Goal: Find specific page/section: Find specific page/section

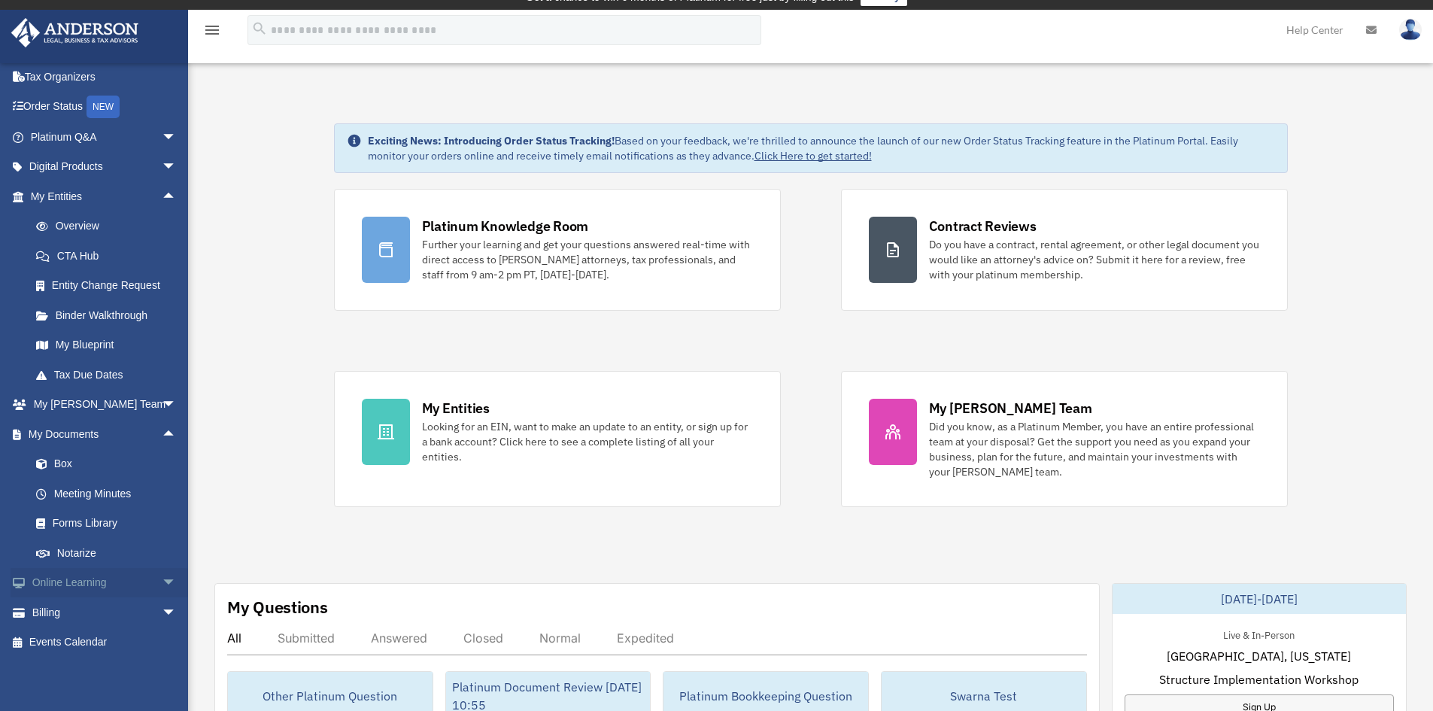
scroll to position [226, 0]
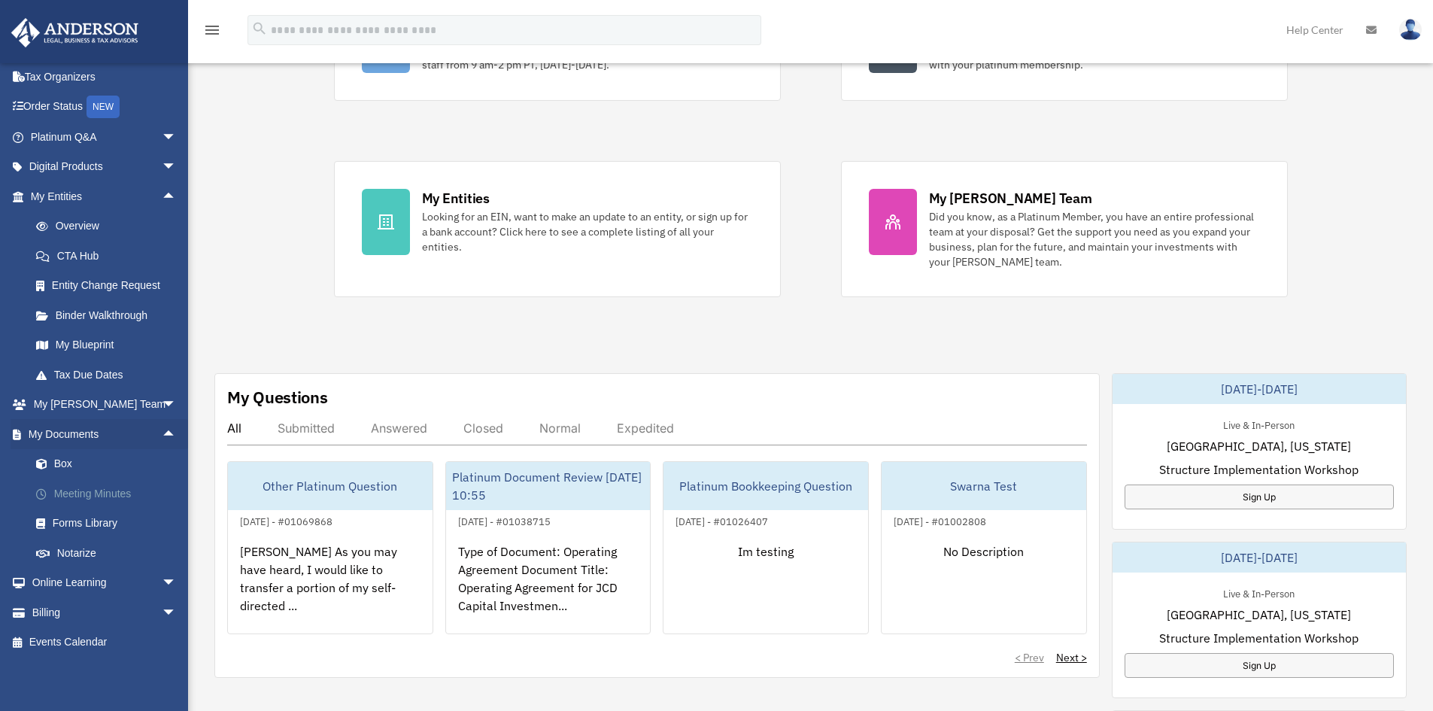
click at [105, 494] on link "Meeting Minutes" at bounding box center [110, 493] width 178 height 30
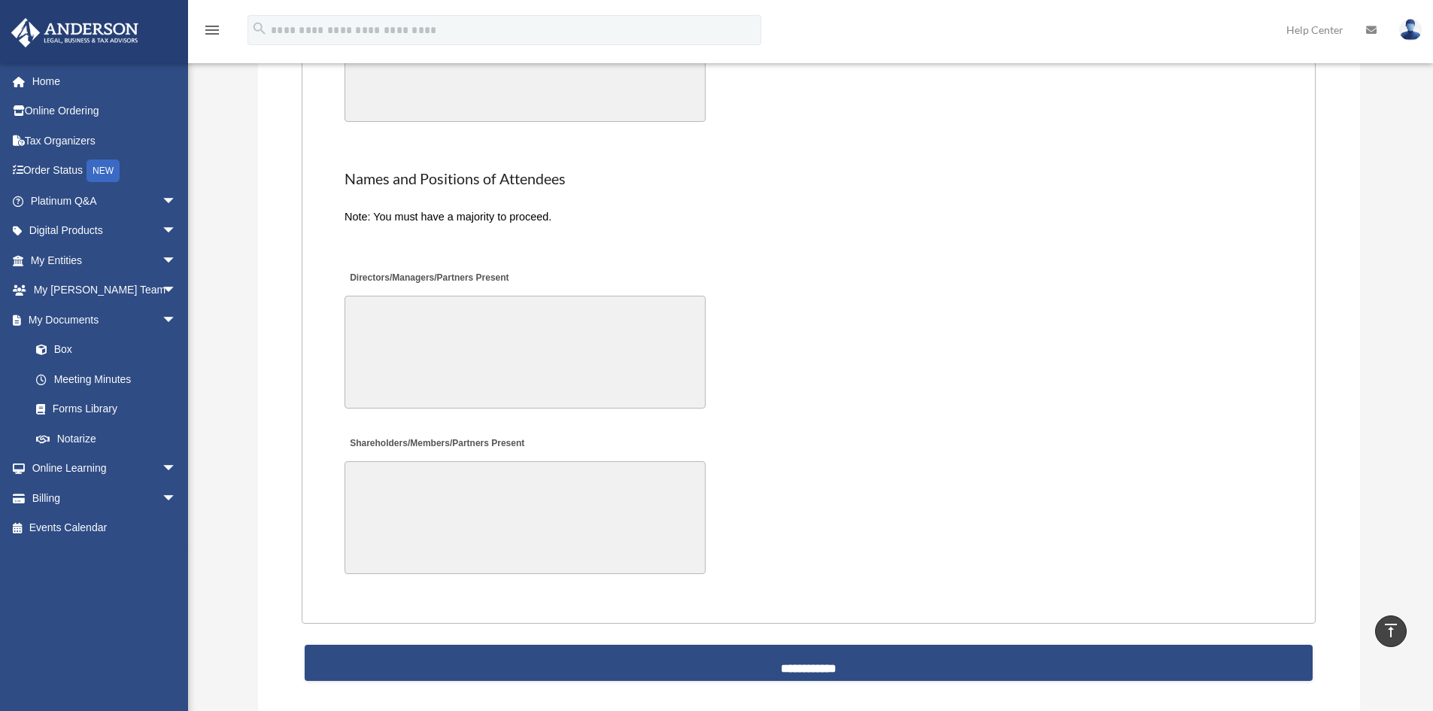
scroll to position [3385, 0]
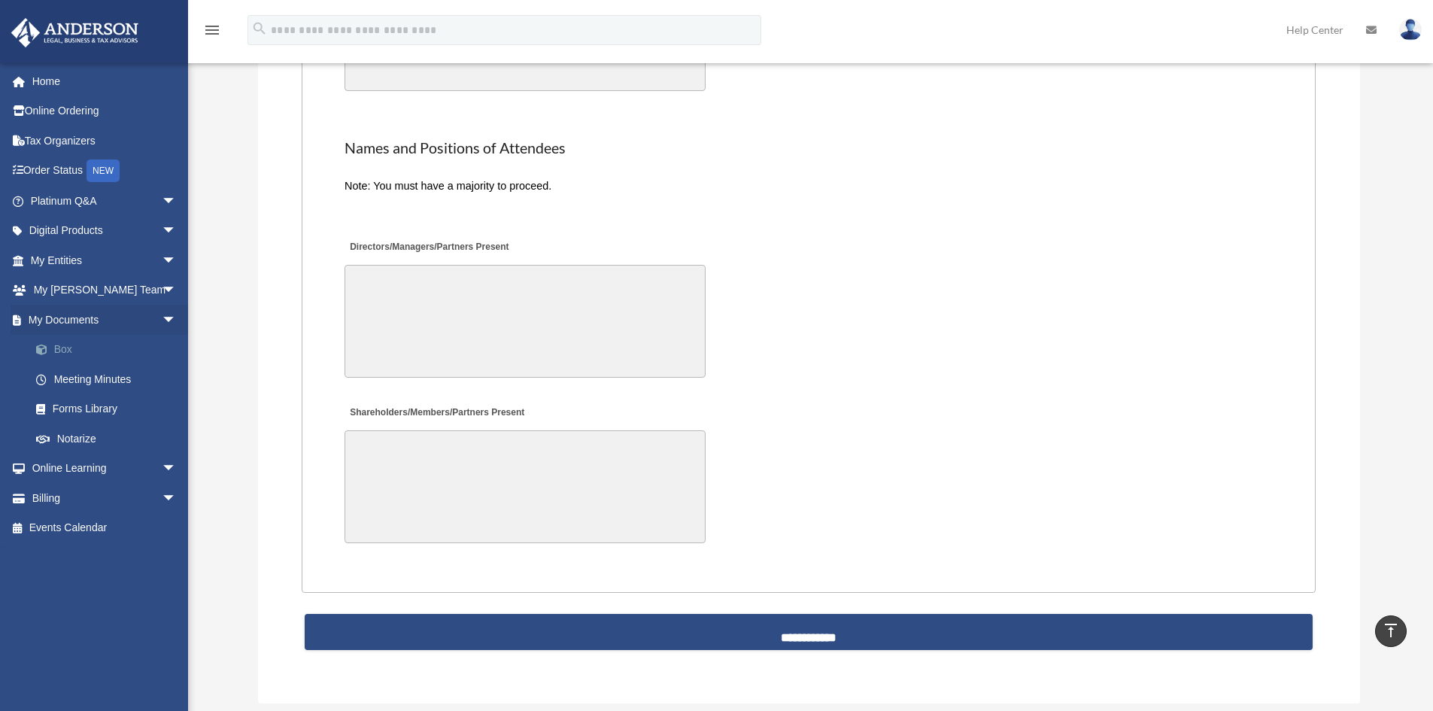
click at [57, 349] on link "Box" at bounding box center [110, 350] width 178 height 30
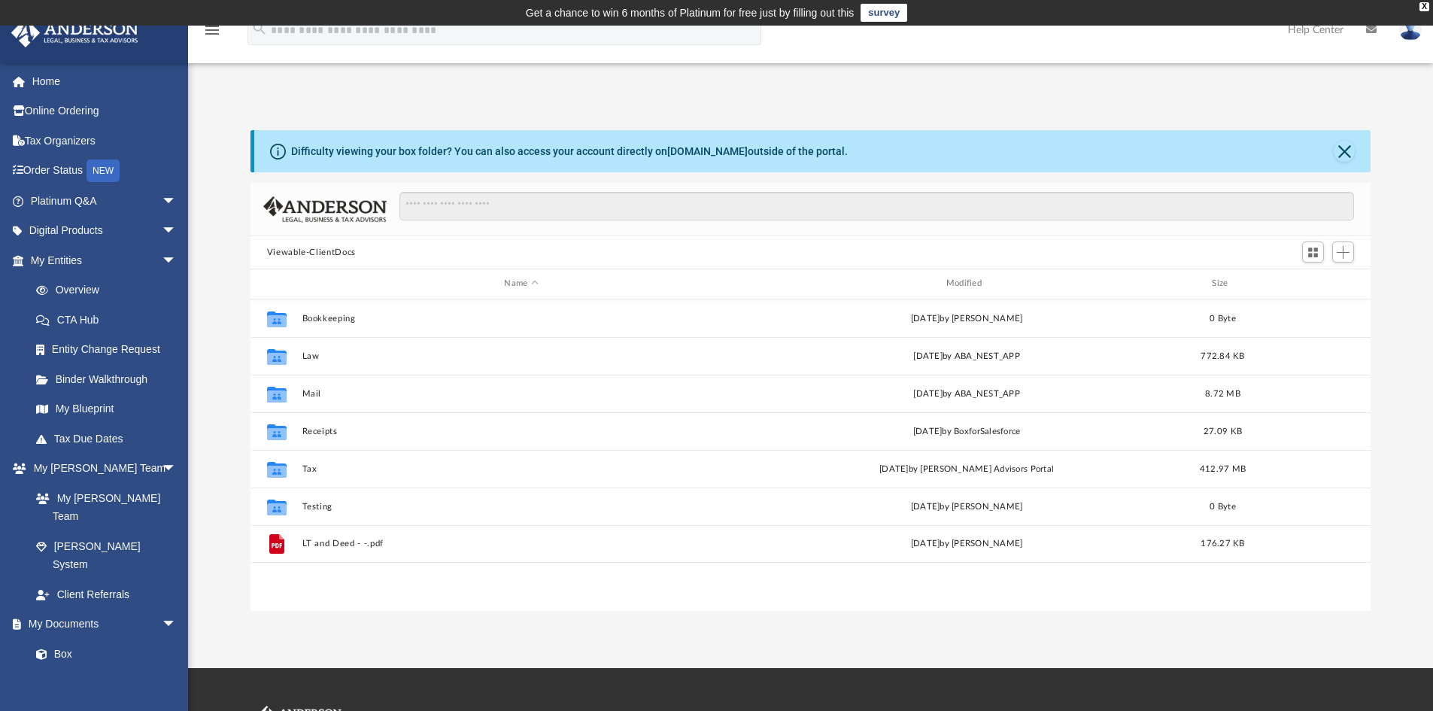
scroll to position [331, 1109]
